Goal: Task Accomplishment & Management: Use online tool/utility

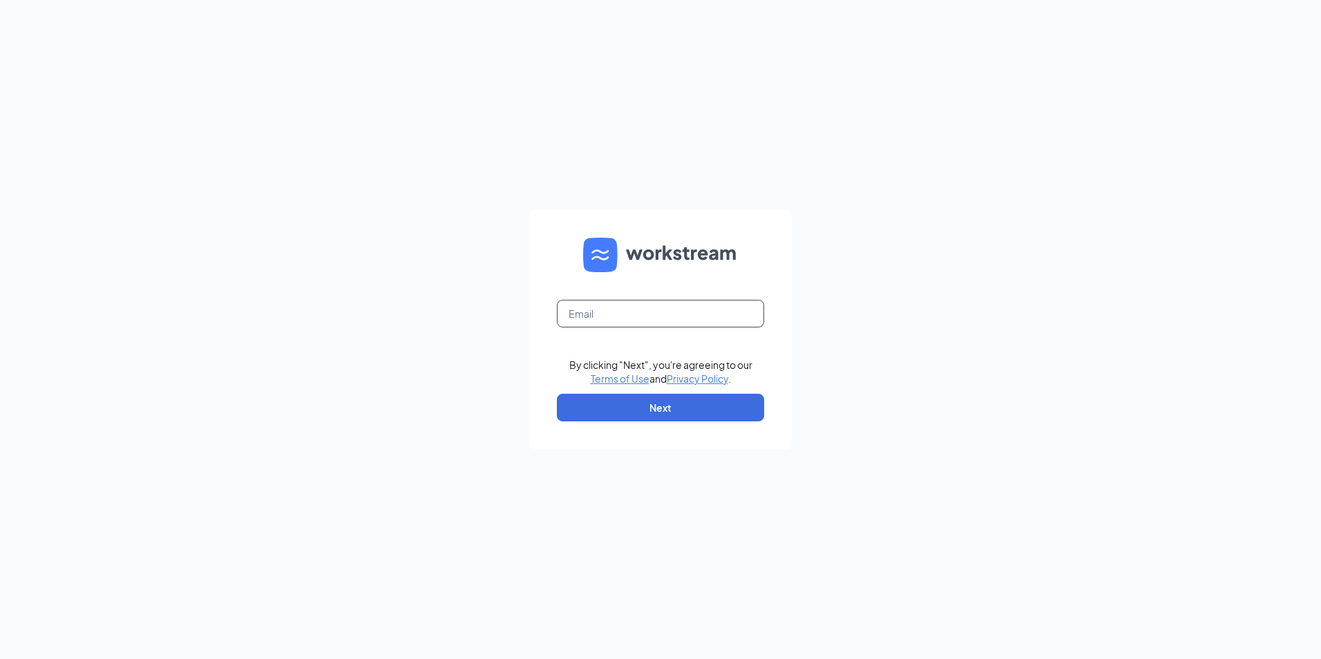
click at [657, 301] on input "text" at bounding box center [660, 314] width 207 height 28
type input "houston.center@chick-fil-a.com"
click at [629, 408] on button "Next" at bounding box center [660, 408] width 207 height 28
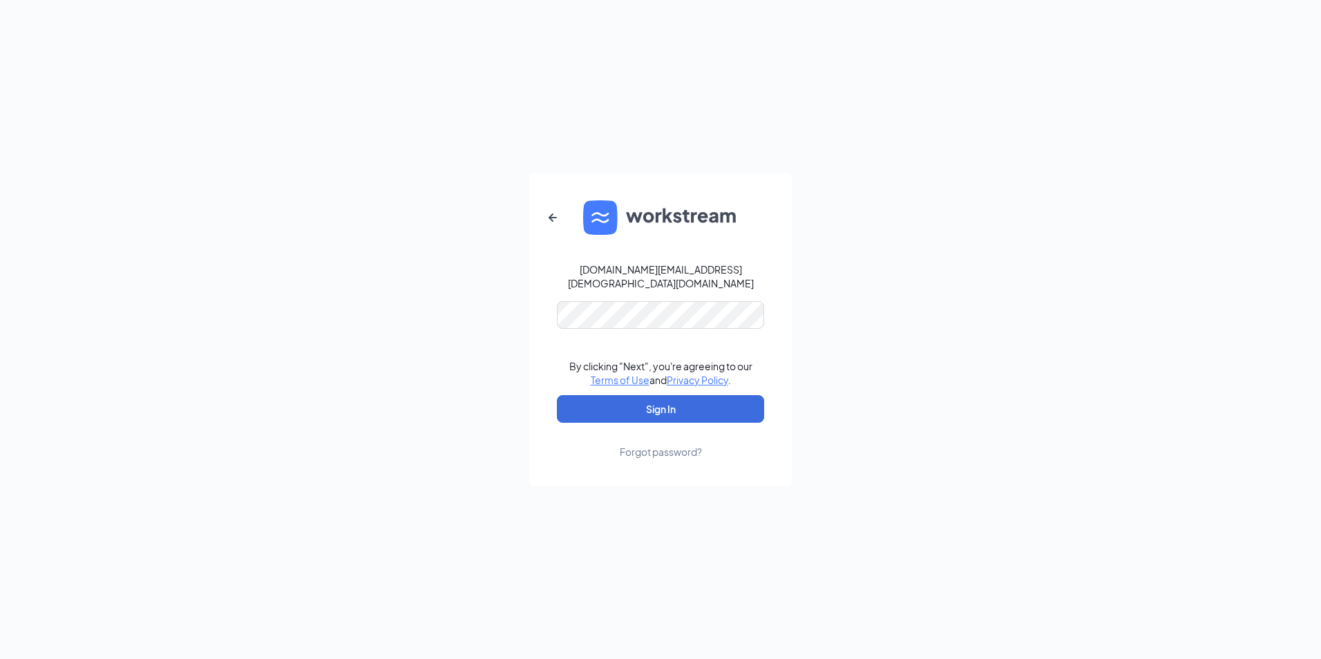
click at [631, 294] on form "houston.center@chick-fil-a.com By clicking "Next", you're agreeing to our Terms…" at bounding box center [660, 330] width 263 height 314
click at [646, 401] on button "Sign In" at bounding box center [660, 409] width 207 height 28
click at [647, 400] on button "Sign In" at bounding box center [660, 409] width 207 height 28
click at [659, 396] on button "Sign In" at bounding box center [660, 409] width 207 height 28
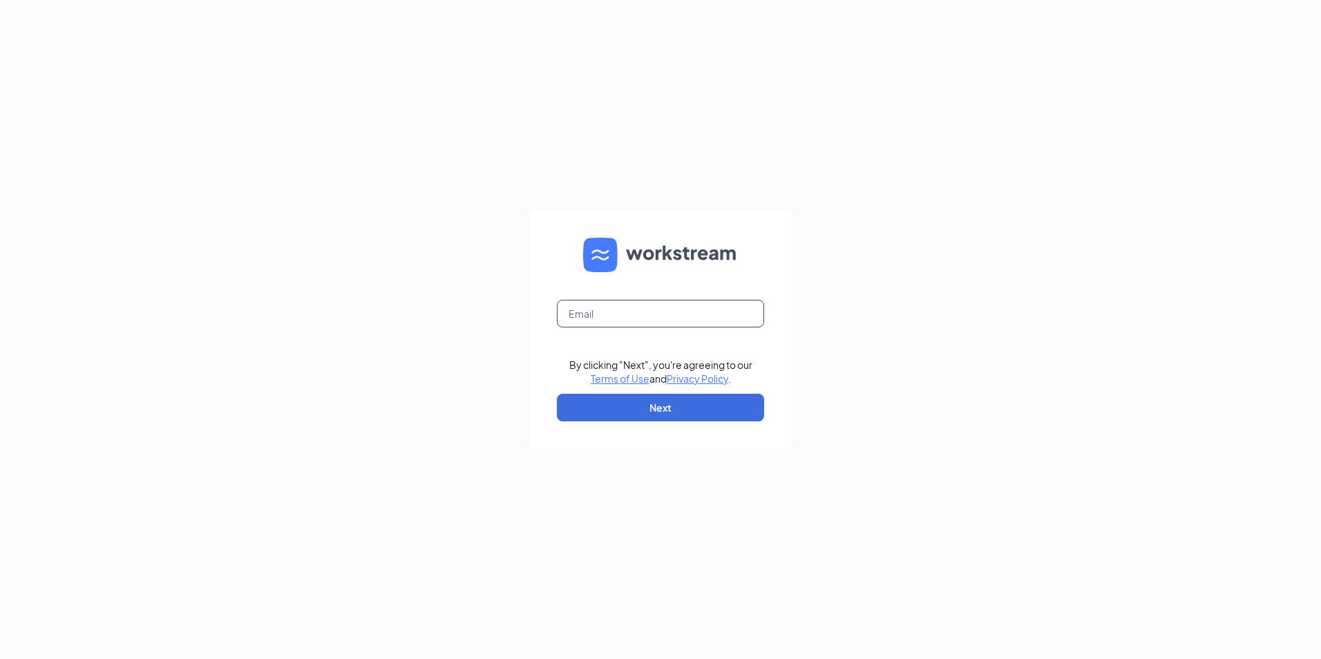
click at [620, 320] on input "text" at bounding box center [660, 314] width 207 height 28
type input "[EMAIL_ADDRESS][DOMAIN_NAME]"
click at [654, 410] on button "Next" at bounding box center [660, 408] width 207 height 28
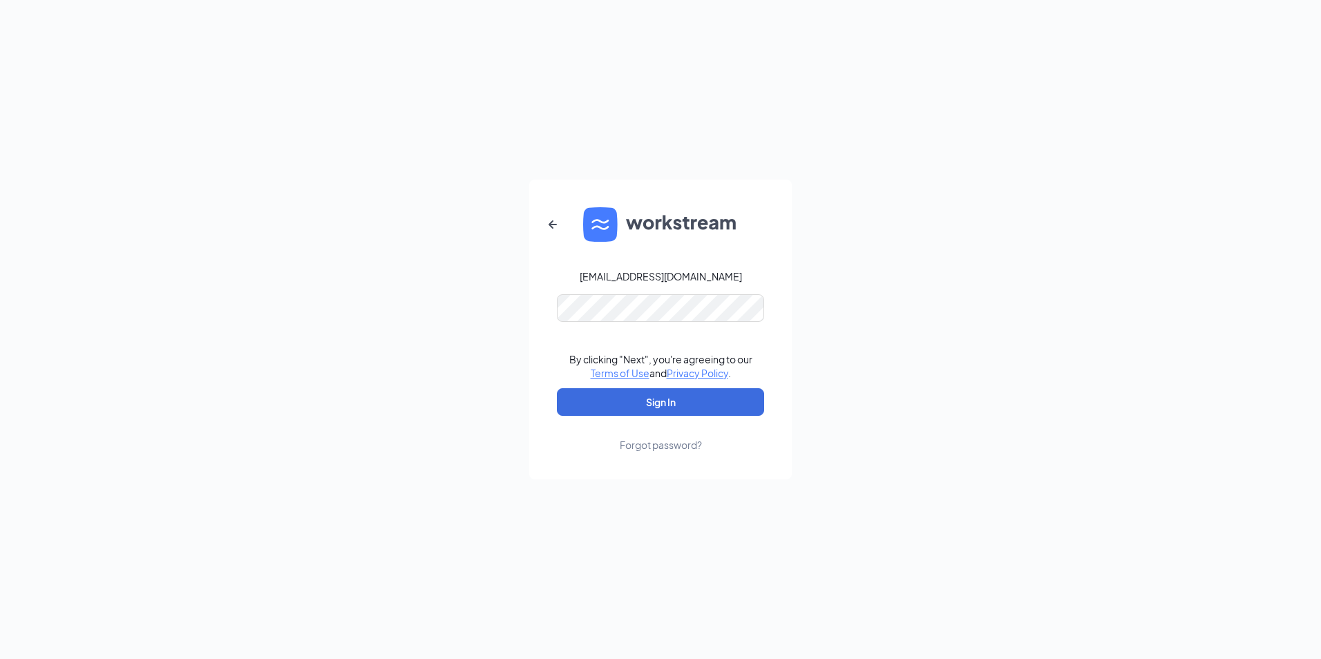
click at [576, 441] on form "dorarodriguez64@yahoo.com By clicking "Next", you're agreeing to our Terms of U…" at bounding box center [660, 330] width 263 height 300
click at [632, 395] on button "Sign In" at bounding box center [660, 402] width 207 height 28
click at [462, 305] on div "dorarodriguez64@yahoo.com Credential mismatches. By clicking "Next", you're agr…" at bounding box center [660, 329] width 1321 height 659
click at [557, 388] on button "Sign In" at bounding box center [660, 402] width 207 height 28
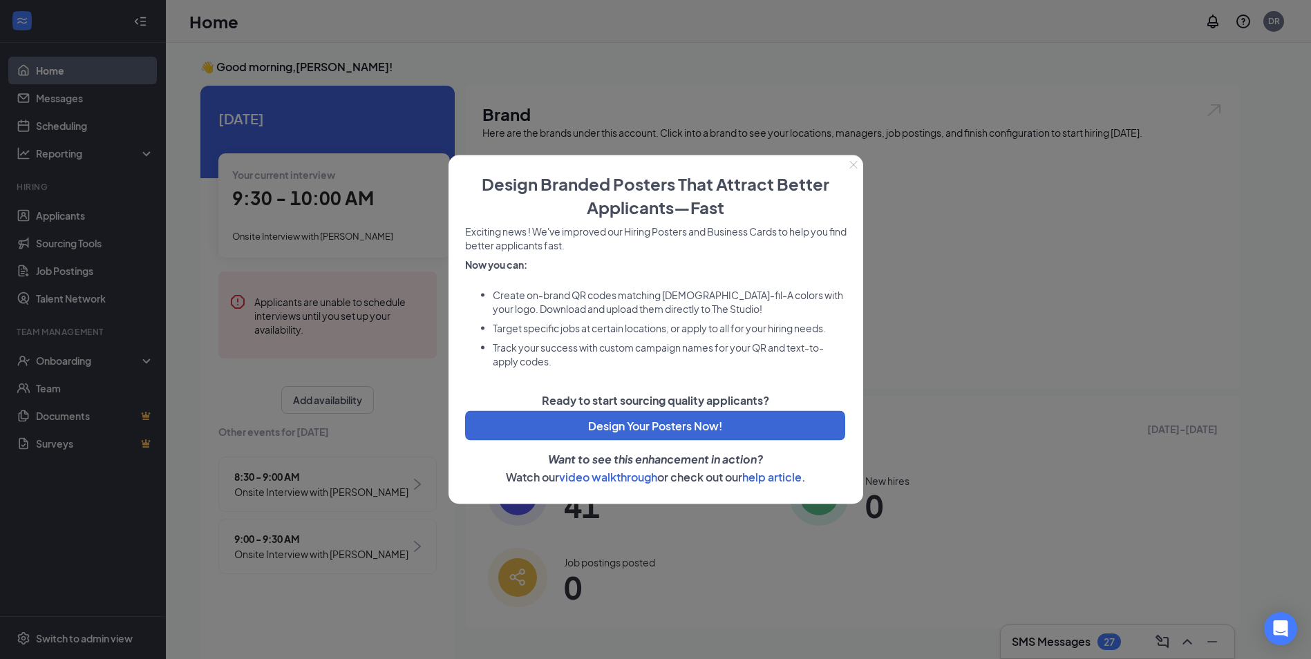
click at [855, 163] on icon "Close" at bounding box center [853, 165] width 8 height 8
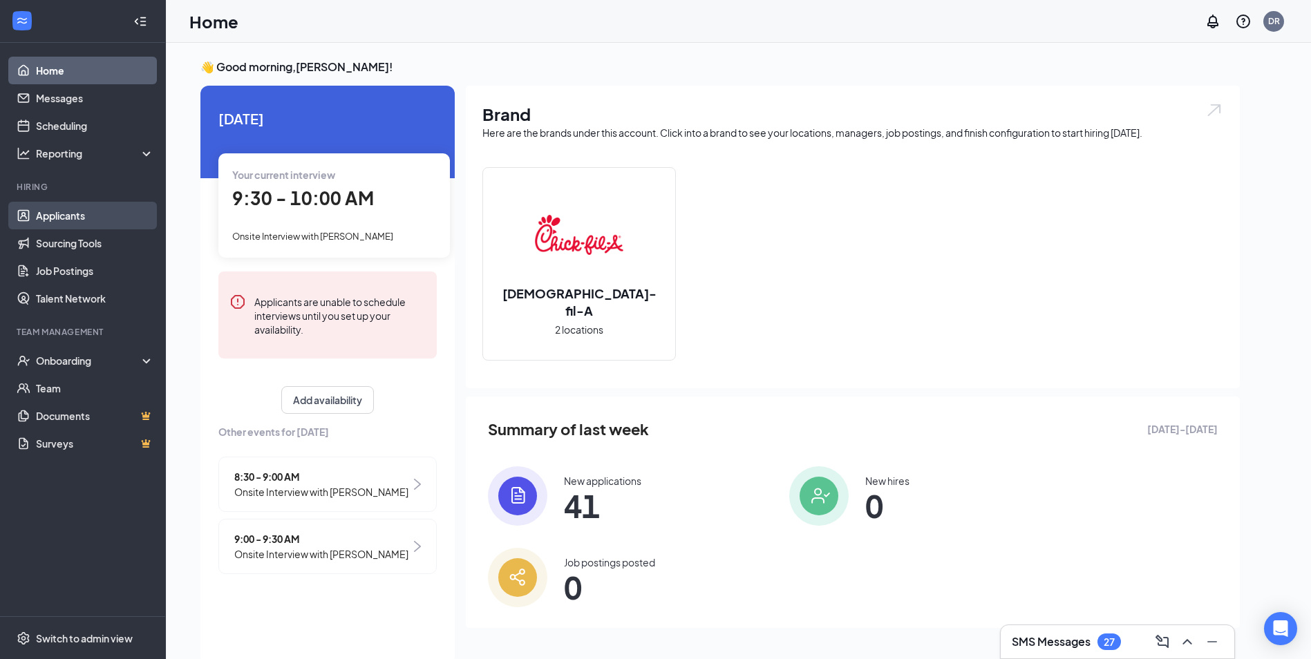
click at [69, 216] on link "Applicants" at bounding box center [95, 216] width 118 height 28
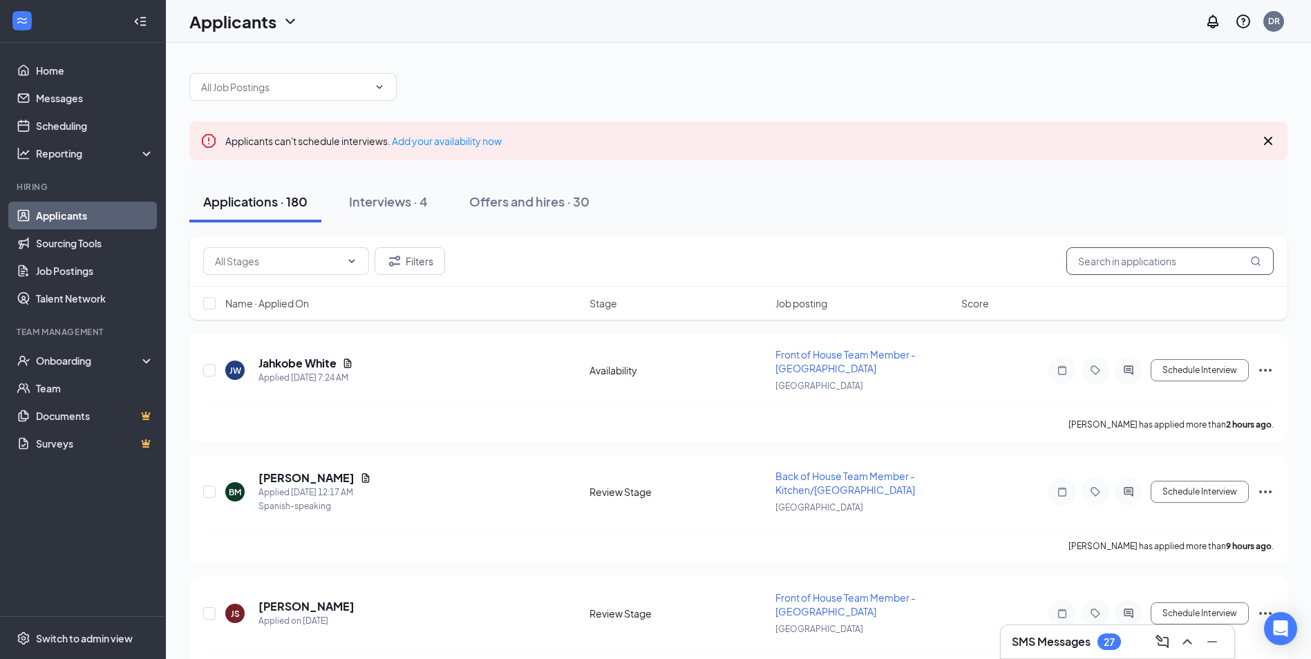
click at [1139, 262] on input "text" at bounding box center [1169, 261] width 207 height 28
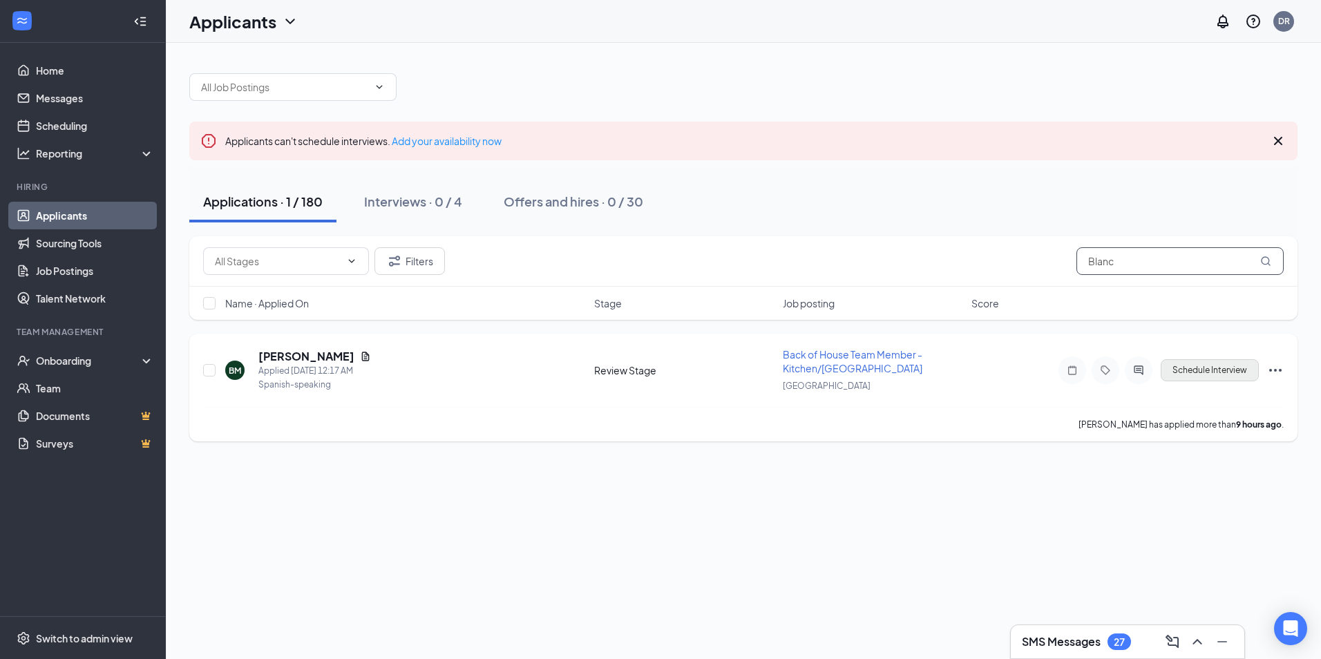
type input "Blanc"
click at [1222, 368] on button "Schedule Interview" at bounding box center [1210, 370] width 98 height 22
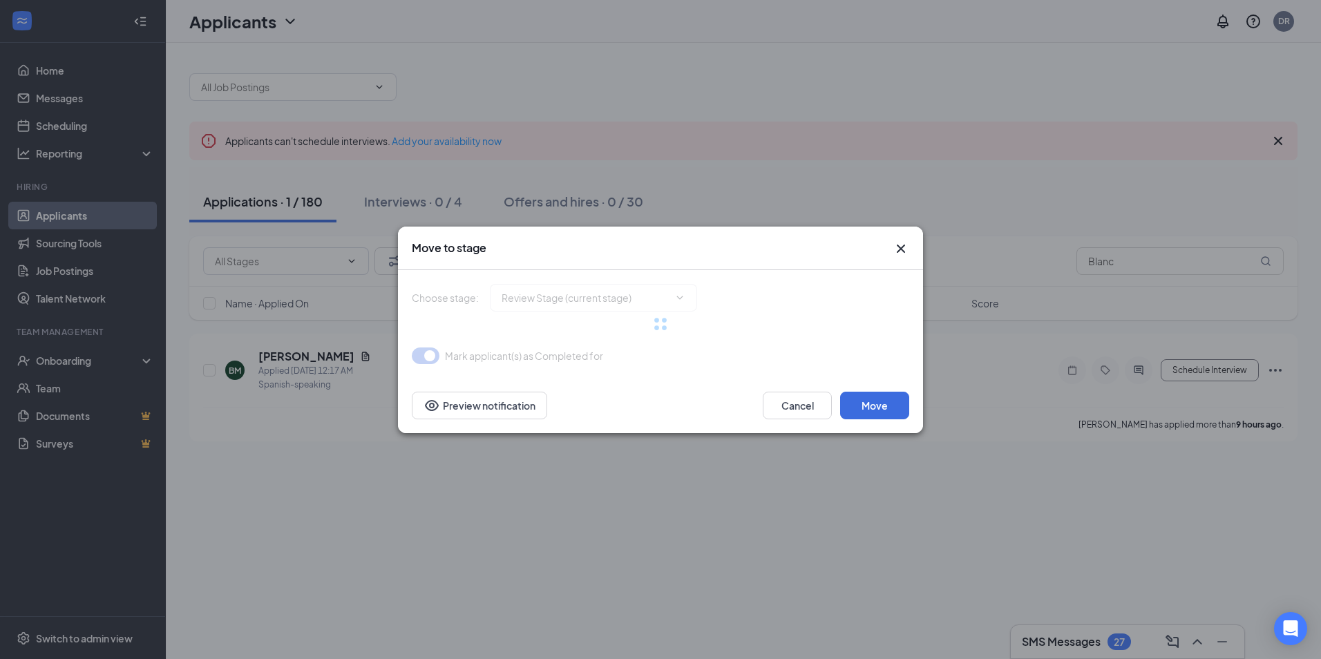
type input "Onsite Interview (next stage)"
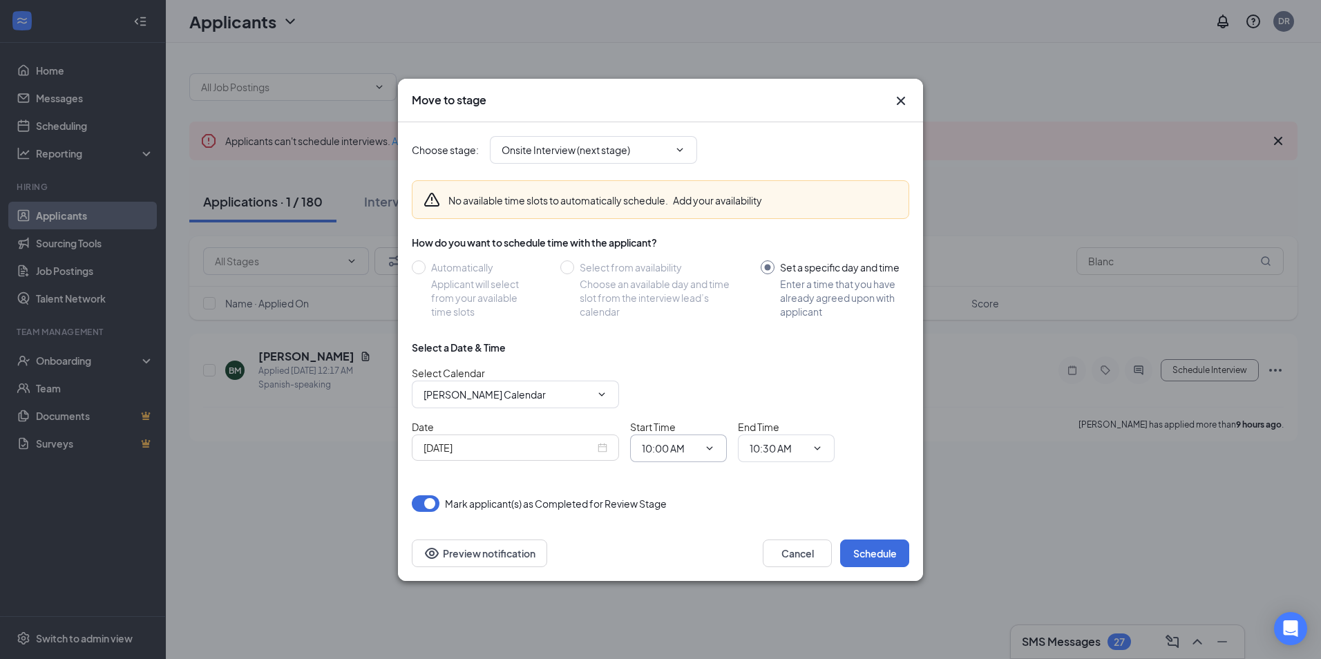
click at [717, 442] on span "10:00 AM" at bounding box center [678, 449] width 97 height 28
click at [710, 450] on icon "ChevronDown" at bounding box center [710, 447] width 6 height 3
click at [600, 447] on div "[DATE]" at bounding box center [516, 447] width 184 height 15
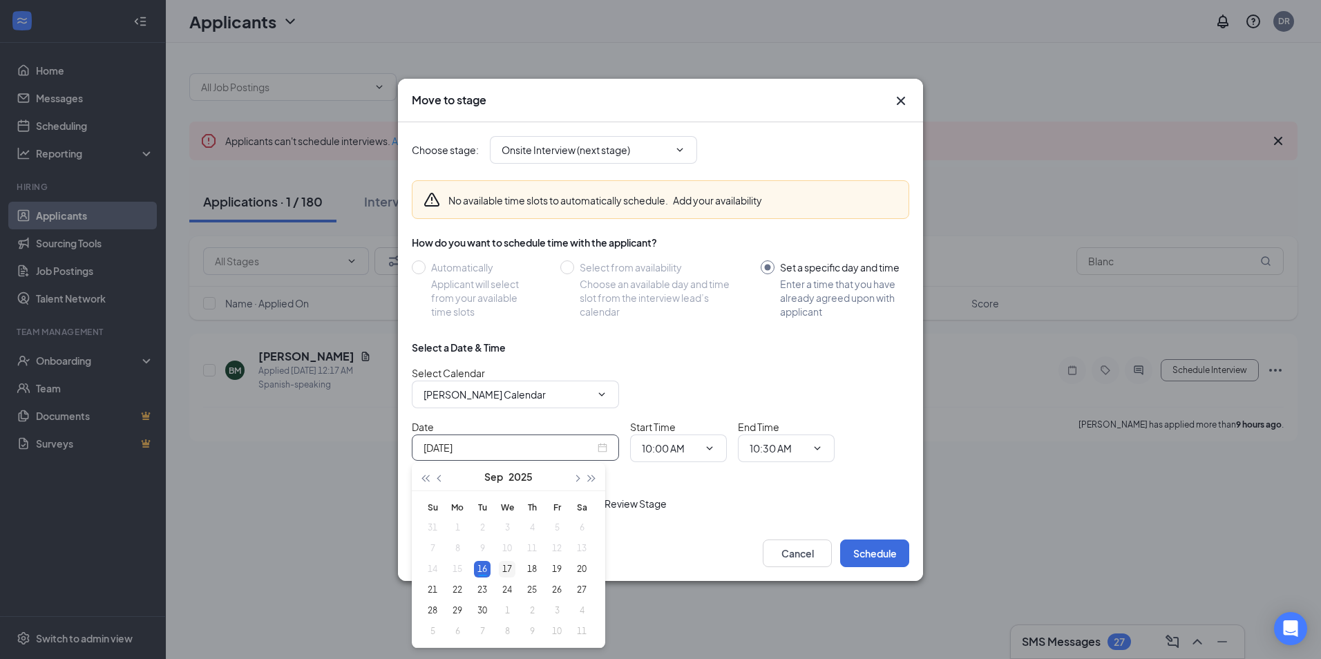
type input "[DATE]"
click at [506, 571] on div "17" at bounding box center [507, 569] width 17 height 17
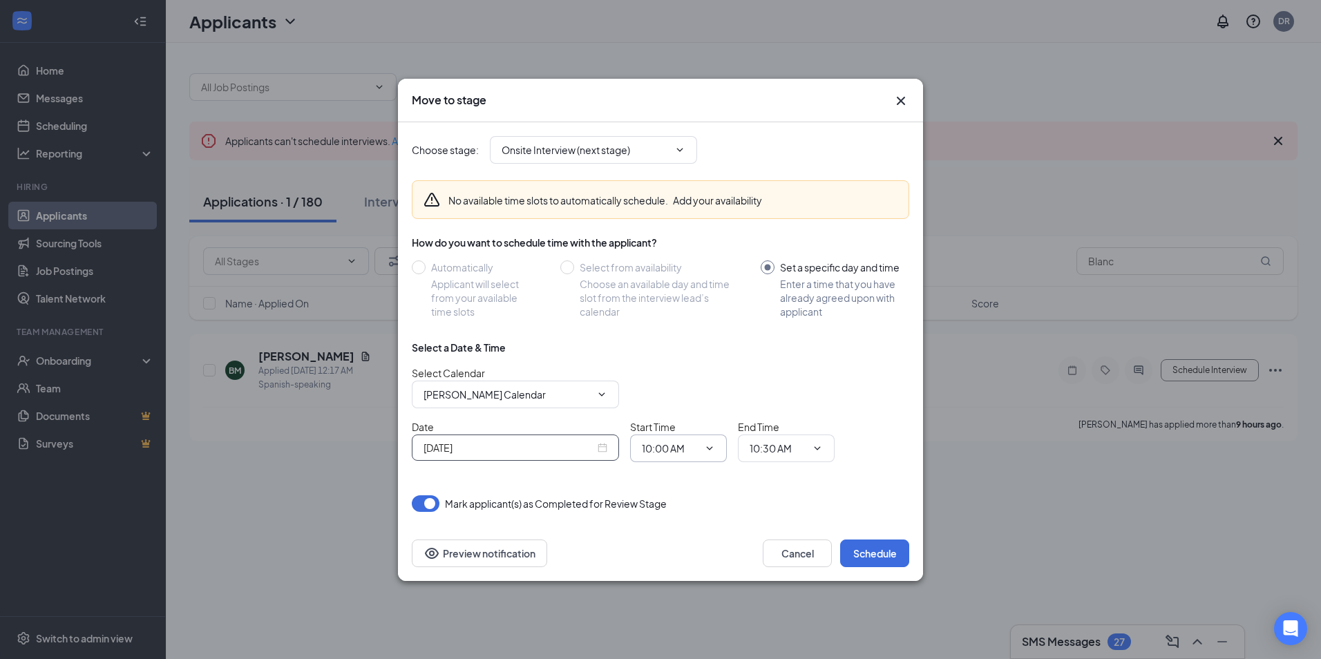
click at [712, 448] on icon "ChevronDown" at bounding box center [709, 448] width 11 height 11
click at [701, 445] on span "10:00 AM" at bounding box center [678, 449] width 97 height 28
click at [698, 445] on input "10:00 AM" at bounding box center [670, 448] width 57 height 15
click at [690, 357] on div "09:00 AM" at bounding box center [673, 354] width 41 height 15
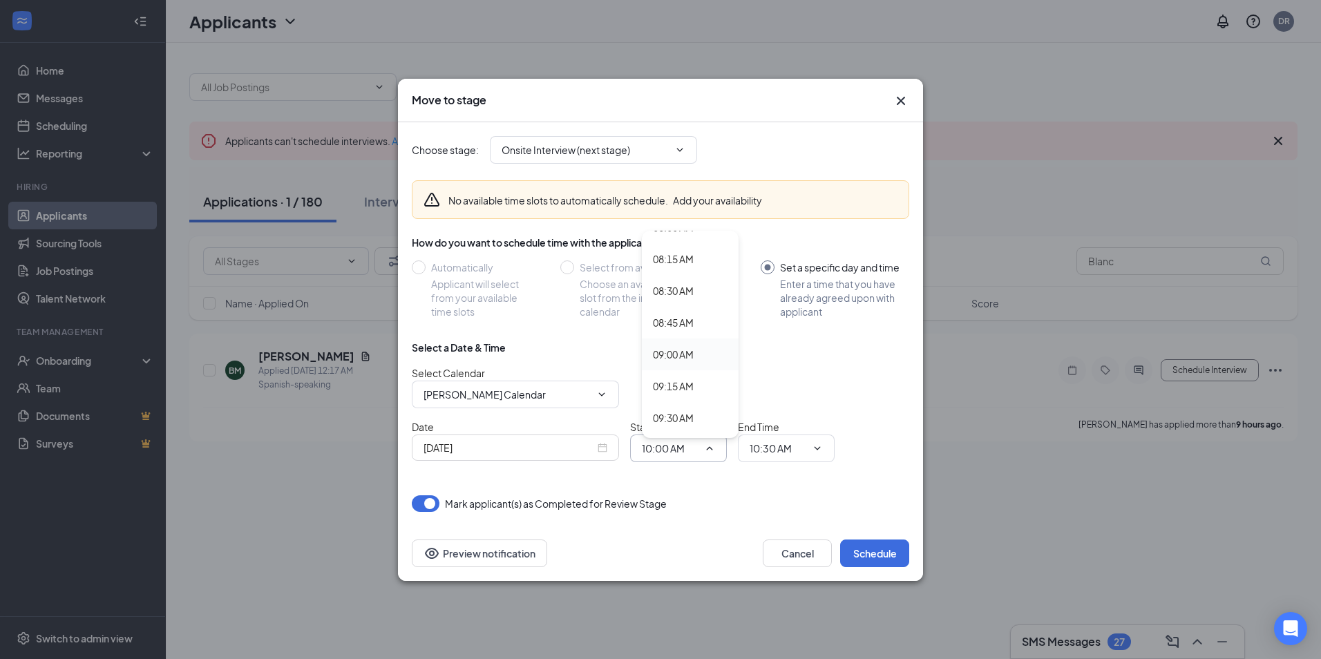
type input "09:00 AM"
click at [824, 446] on span "10:30 AM" at bounding box center [786, 449] width 97 height 28
click at [815, 446] on icon "ChevronDown" at bounding box center [817, 448] width 11 height 11
click at [778, 449] on input "10:30 AM" at bounding box center [778, 448] width 57 height 15
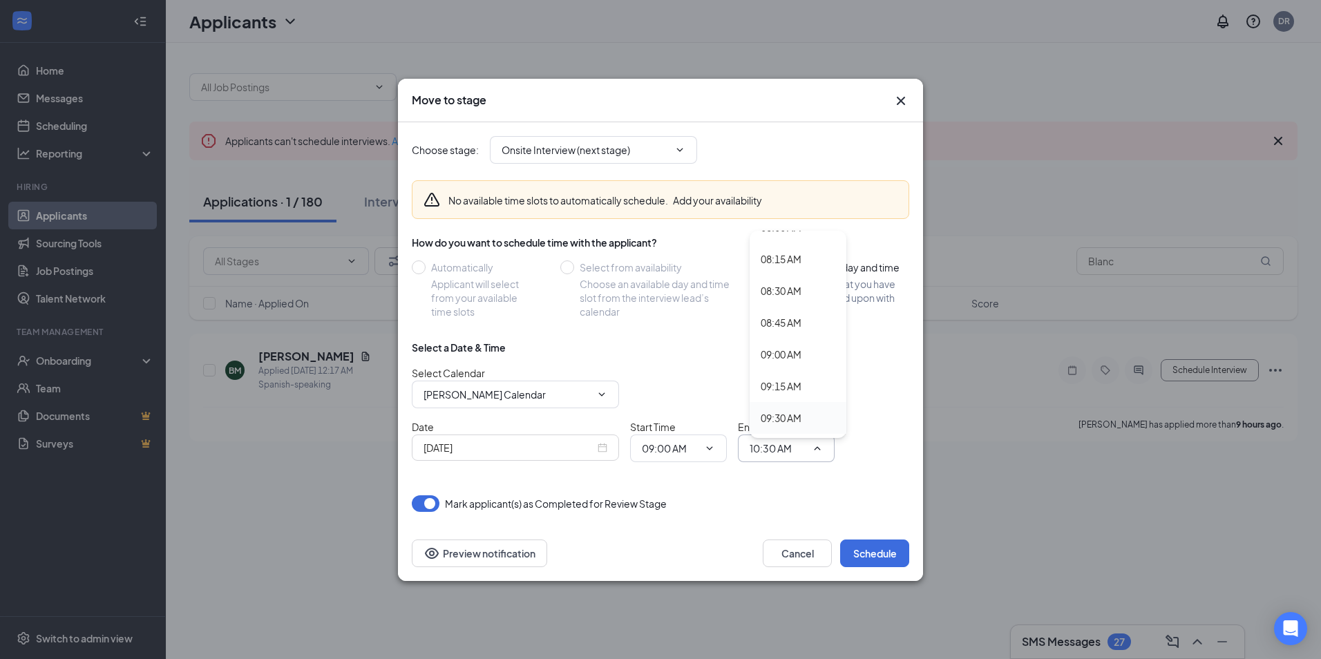
click at [788, 420] on div "09:30 AM" at bounding box center [781, 417] width 41 height 15
type input "09:30 AM"
click at [881, 551] on button "Schedule" at bounding box center [874, 554] width 69 height 28
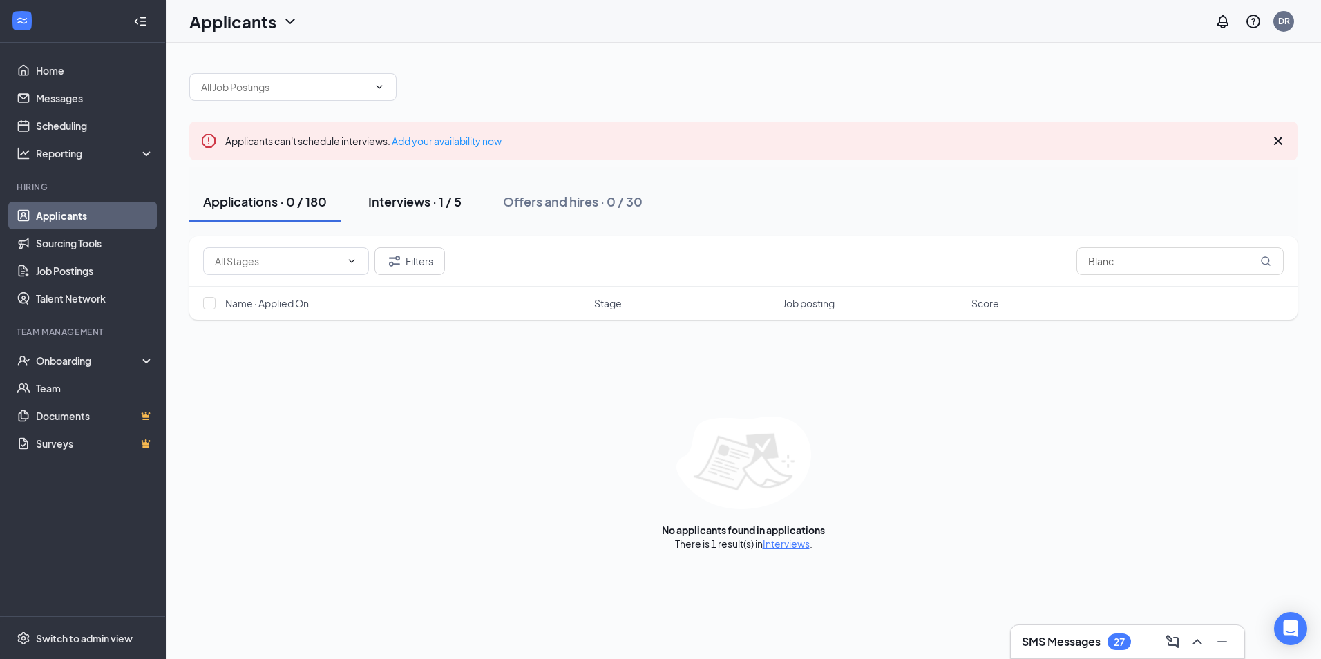
click at [406, 200] on div "Interviews · 1 / 5" at bounding box center [414, 201] width 93 height 17
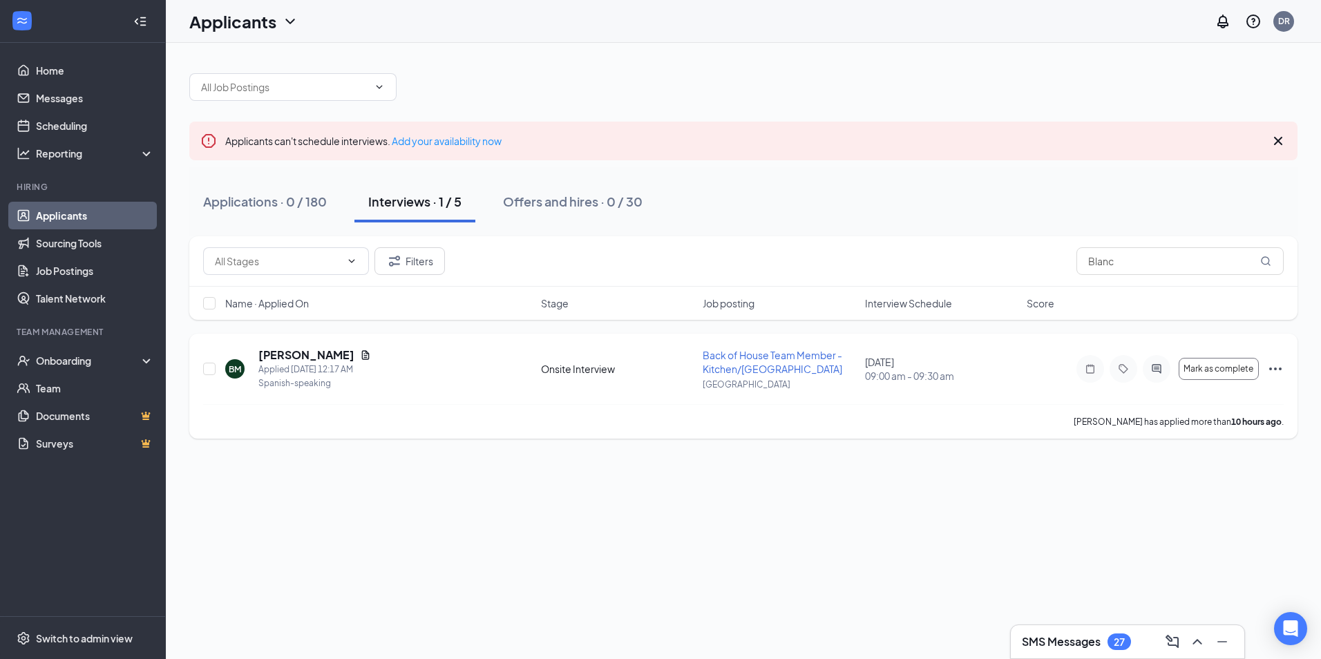
click at [745, 368] on span "Back of House Team Member - Kitchen/[GEOGRAPHIC_DATA]" at bounding box center [773, 362] width 140 height 26
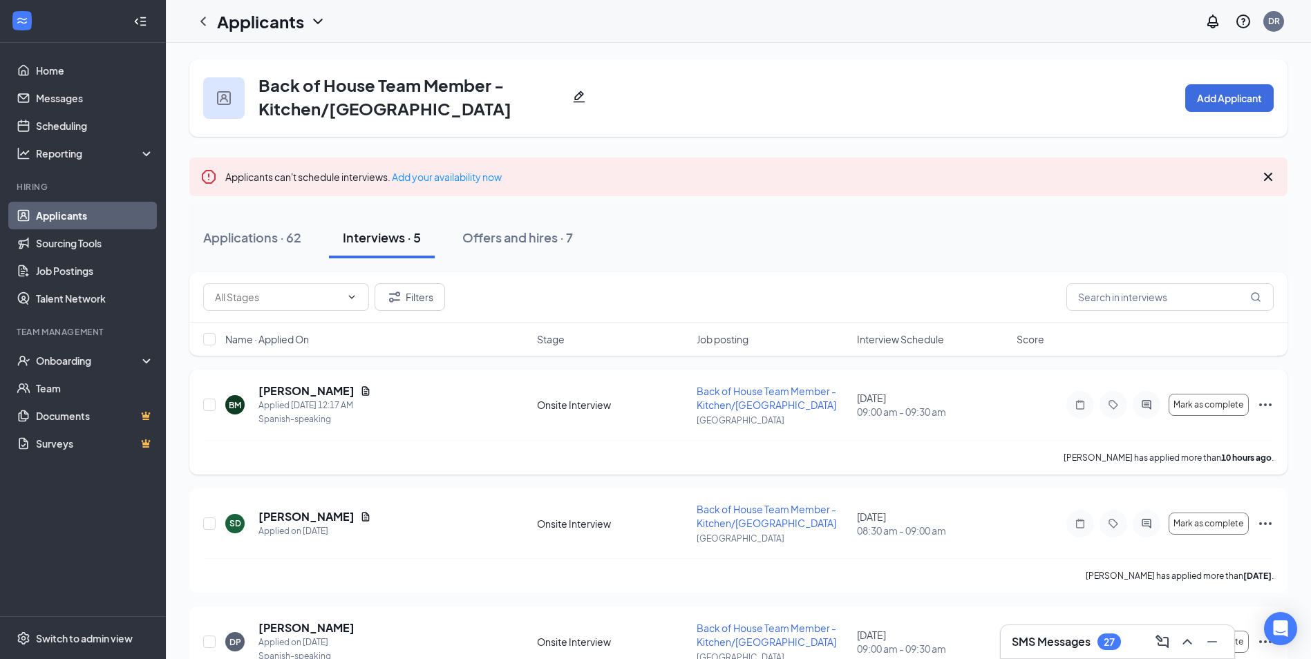
click at [277, 383] on div "BM [PERSON_NAME] Applied [DATE] 12:17 AM Spanish-speaking Onsite Interview Back…" at bounding box center [738, 422] width 1098 height 105
click at [280, 392] on h5 "[PERSON_NAME]" at bounding box center [306, 390] width 96 height 15
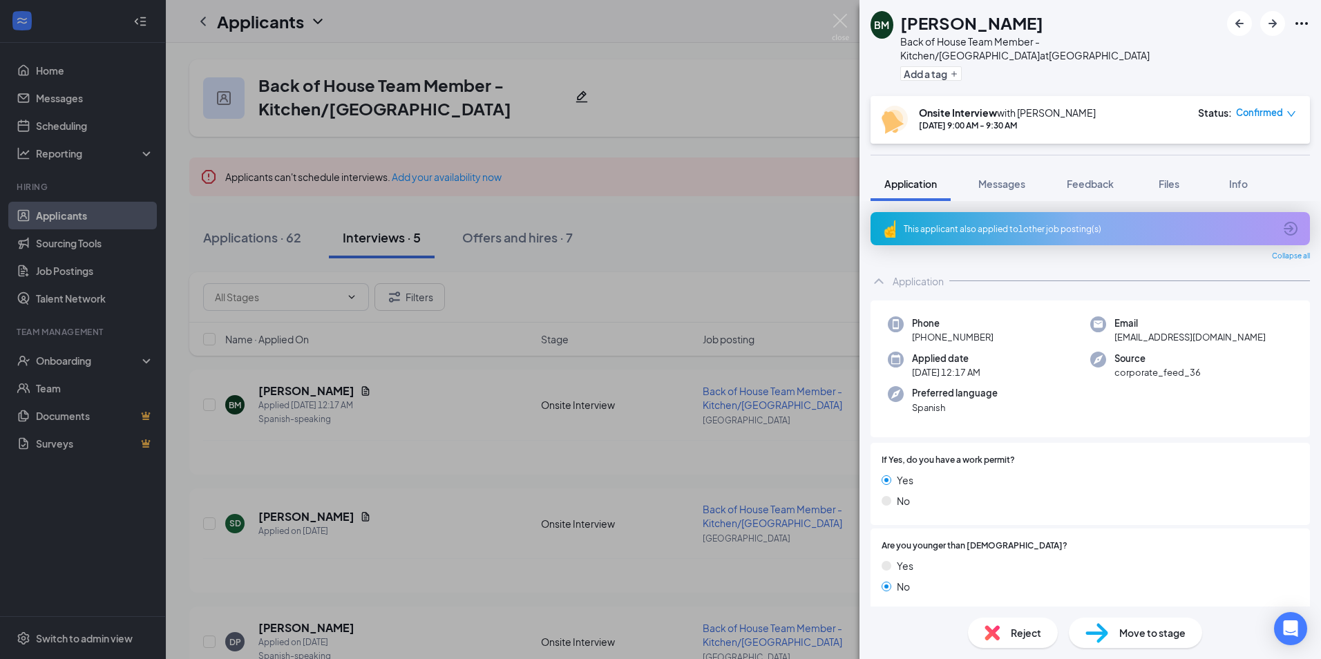
click at [809, 301] on div "BM [PERSON_NAME] Back of House Team Member - Kitchen/[GEOGRAPHIC_DATA] at [GEOG…" at bounding box center [660, 329] width 1321 height 659
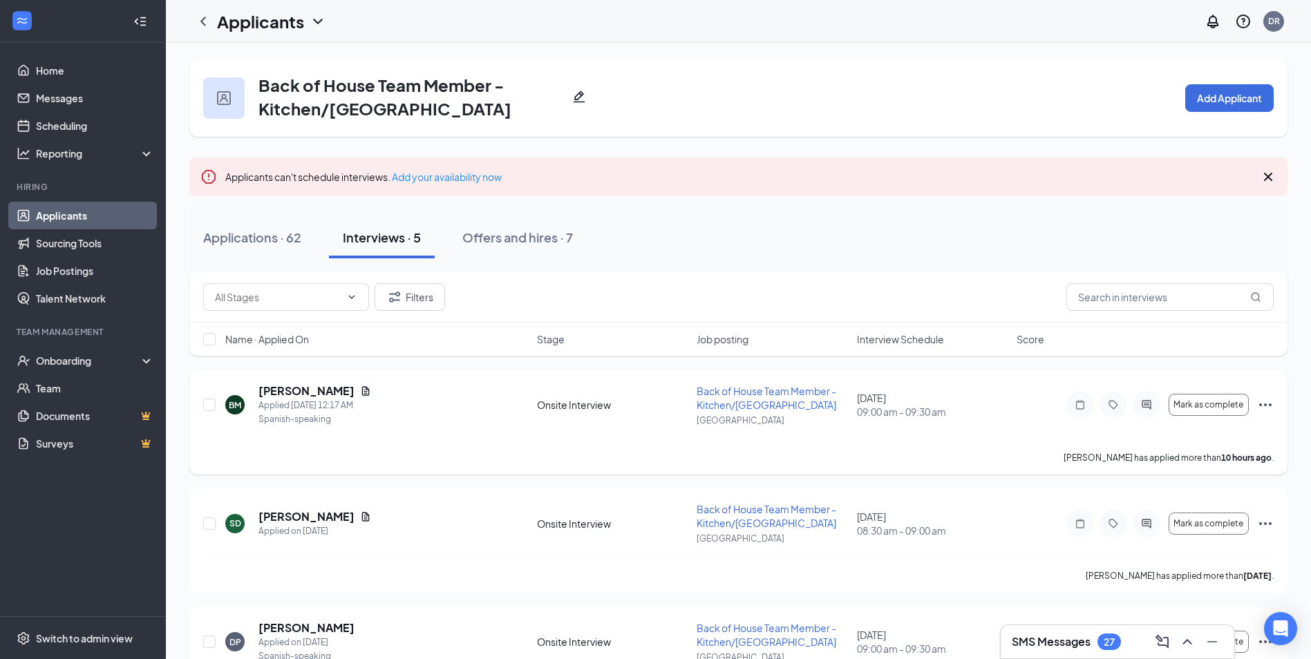
click at [1260, 403] on icon "Ellipses" at bounding box center [1265, 405] width 17 height 17
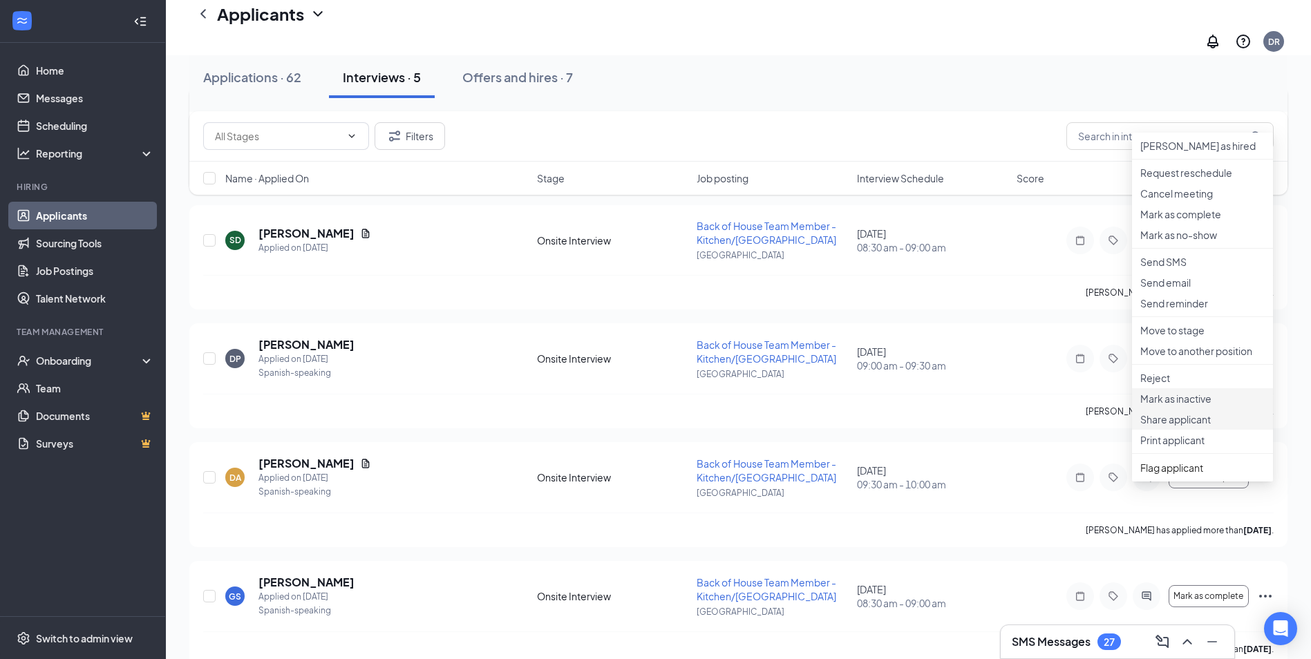
scroll to position [307, 0]
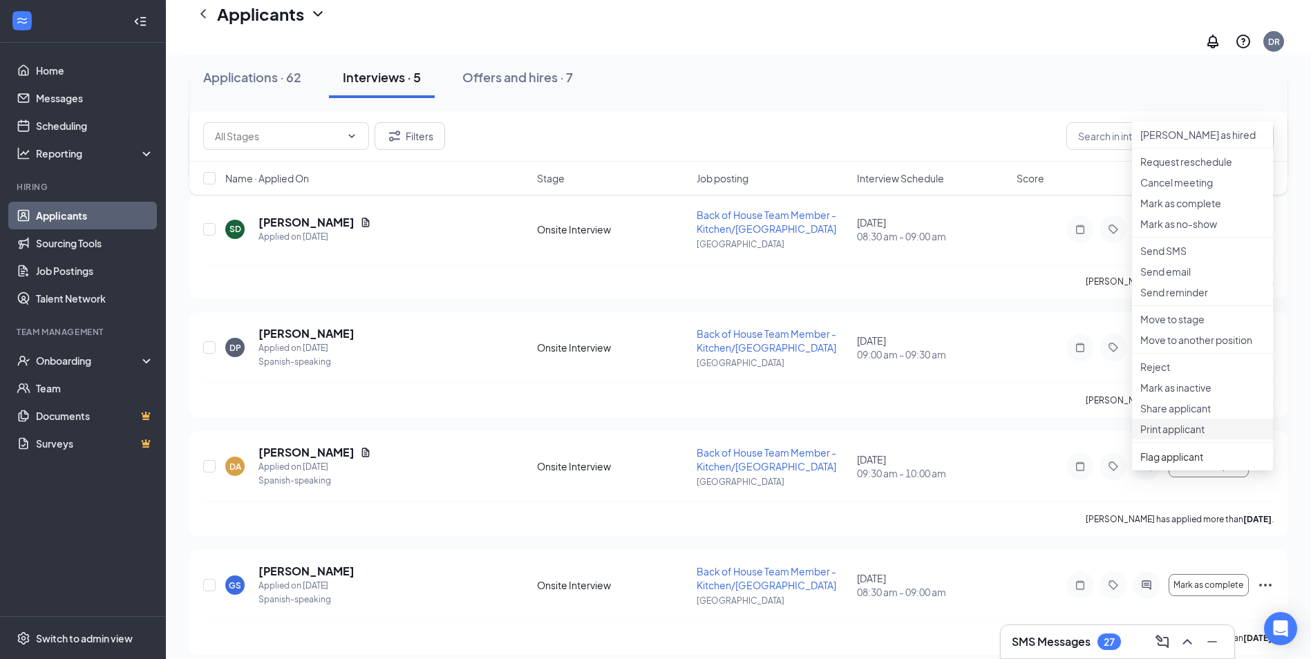
click at [1195, 436] on p "Print applicant" at bounding box center [1202, 429] width 124 height 14
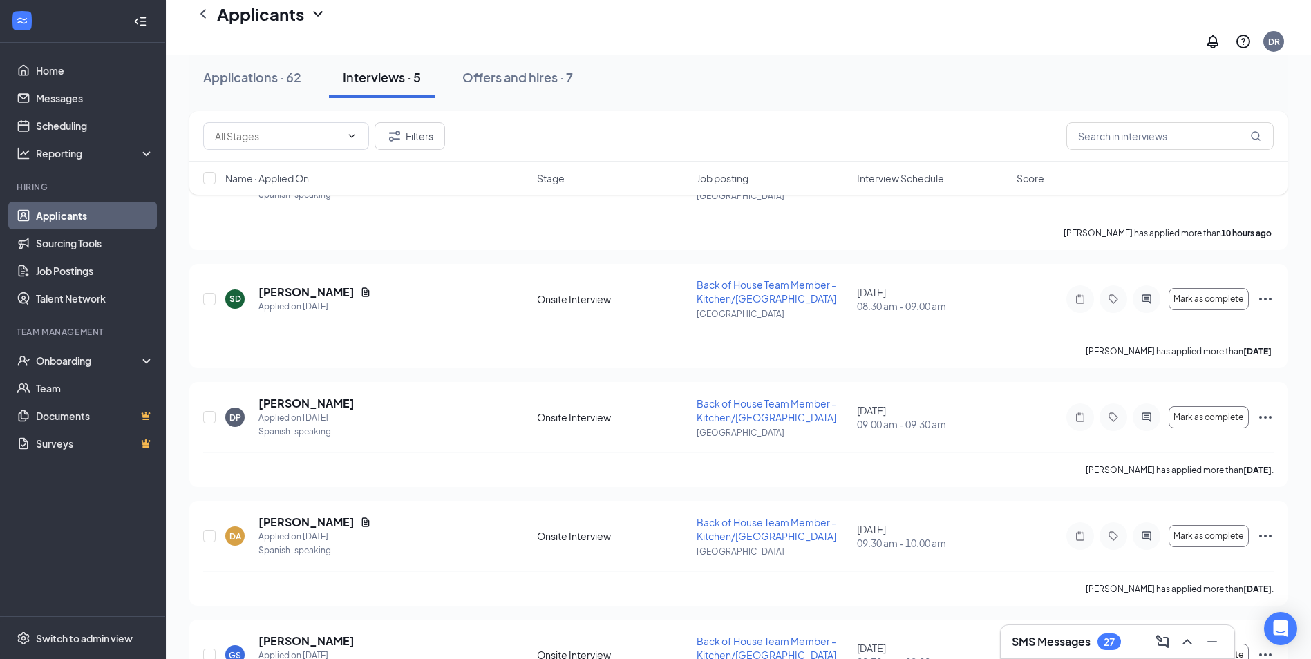
scroll to position [0, 0]
